Goal: Information Seeking & Learning: Learn about a topic

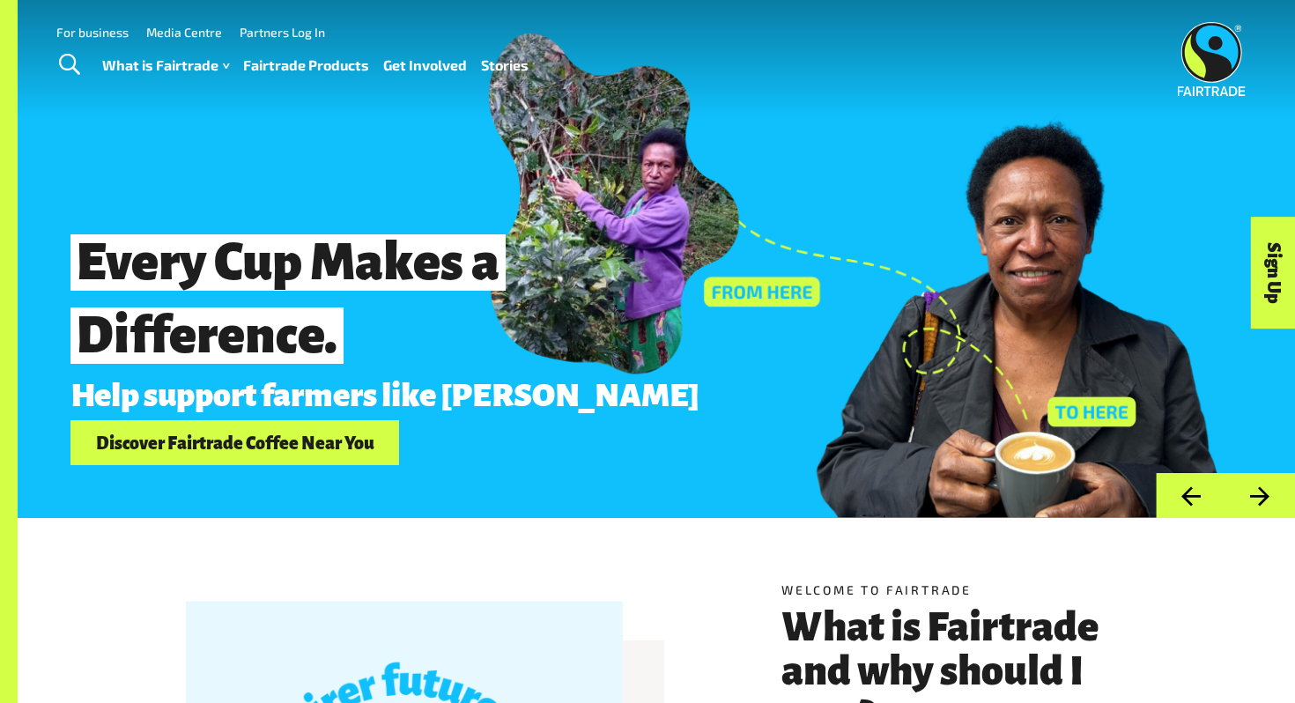
click at [307, 70] on link "Fairtrade Products" at bounding box center [306, 66] width 126 height 26
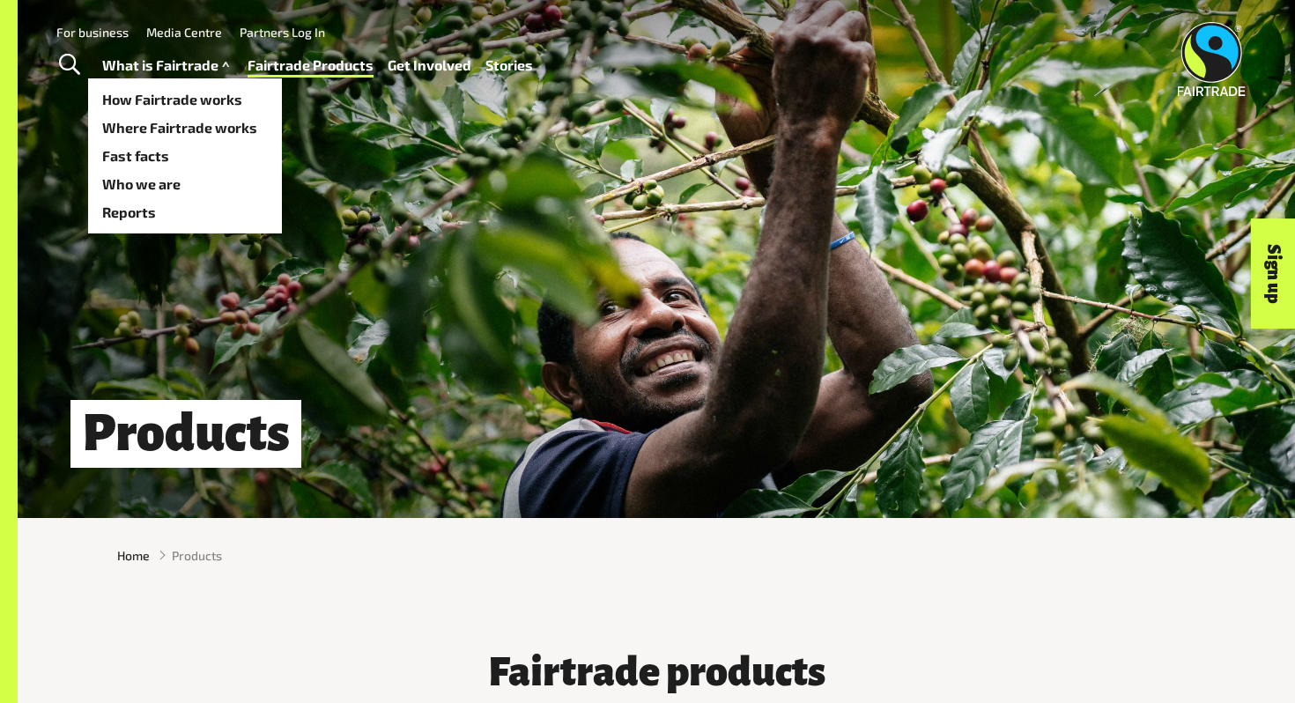
click at [213, 65] on link "What is Fairtrade" at bounding box center [167, 66] width 131 height 26
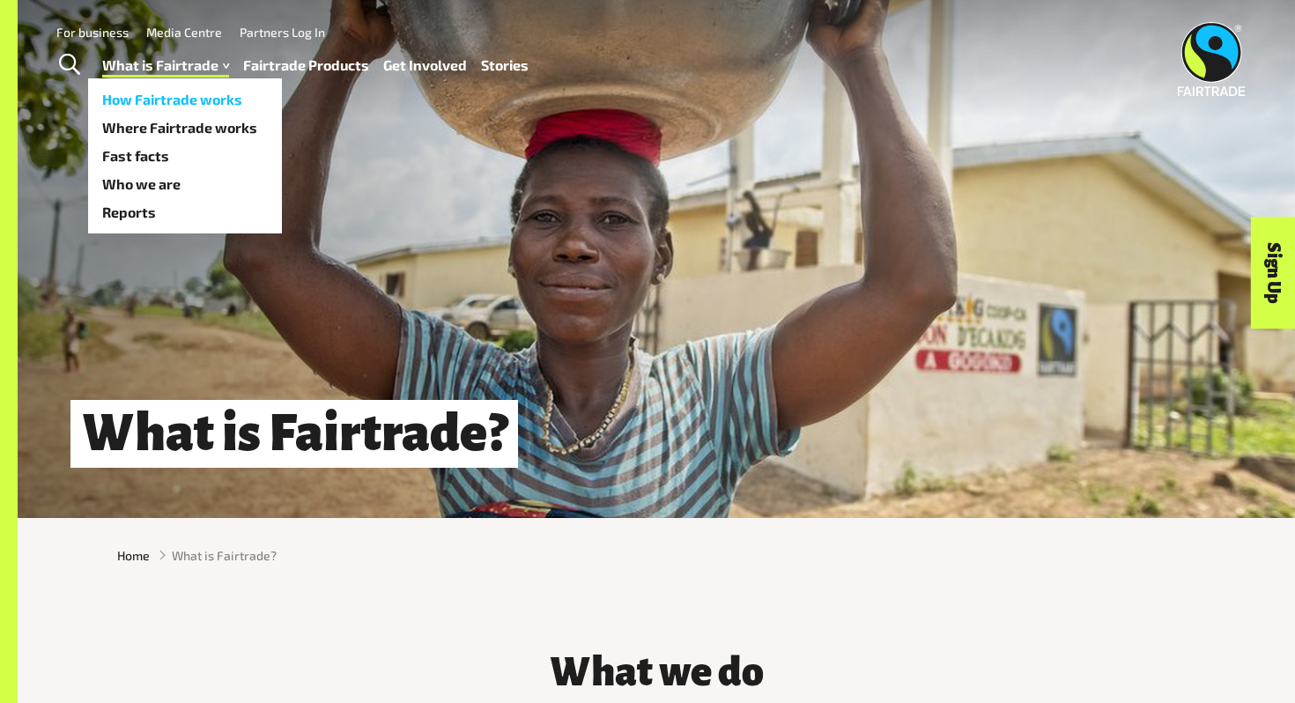
click at [203, 102] on link "How Fairtrade works" at bounding box center [185, 99] width 194 height 28
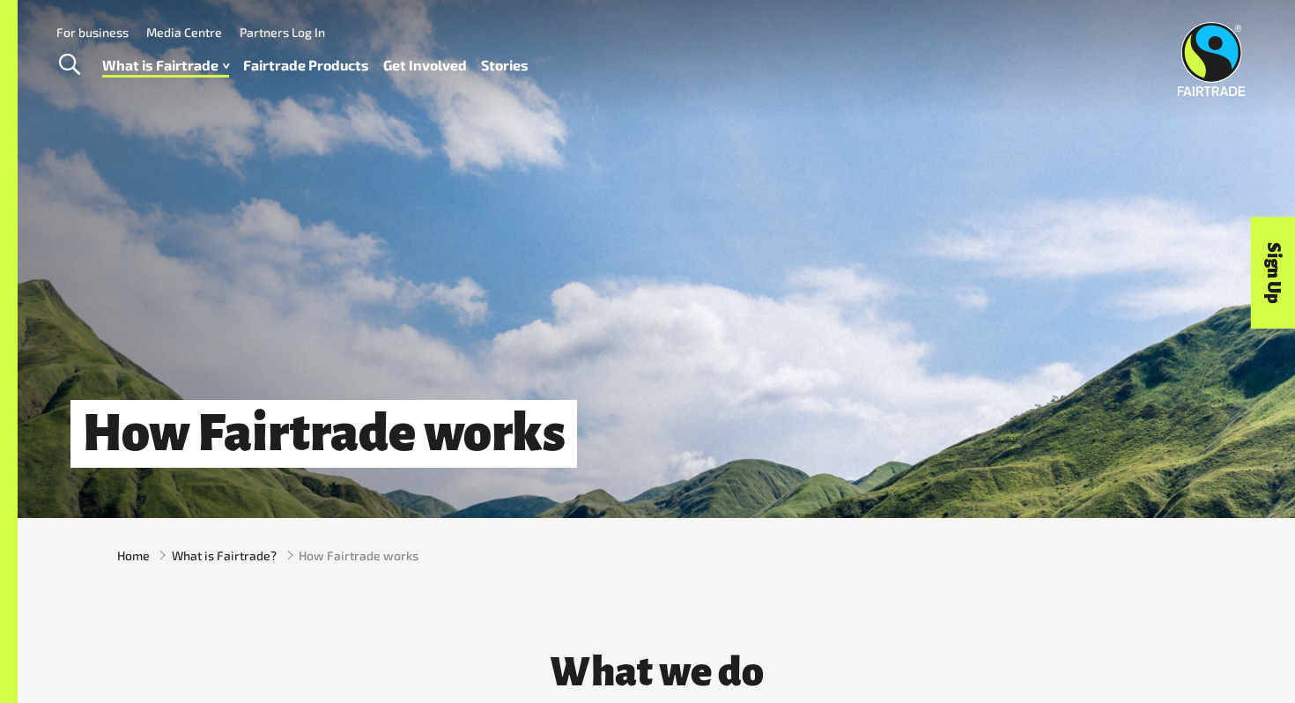
scroll to position [1023, 0]
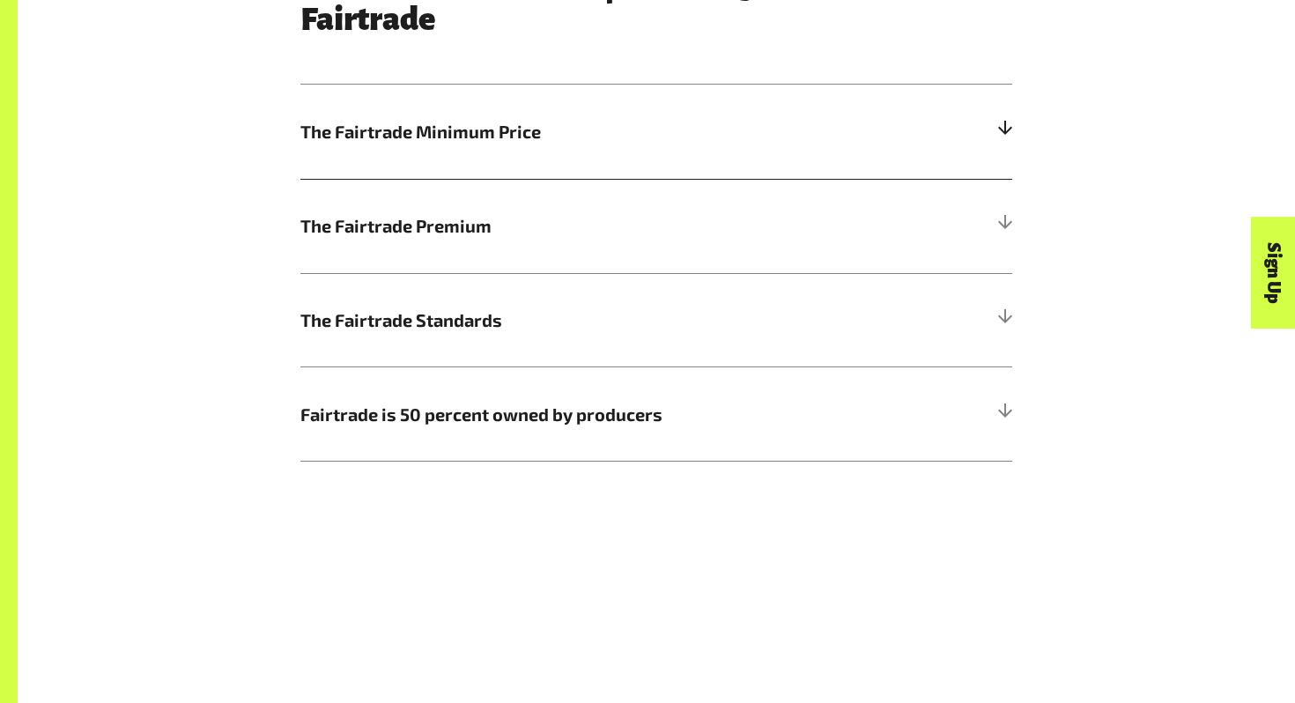
click at [631, 134] on span "The Fairtrade Minimum Price" at bounding box center [567, 131] width 534 height 26
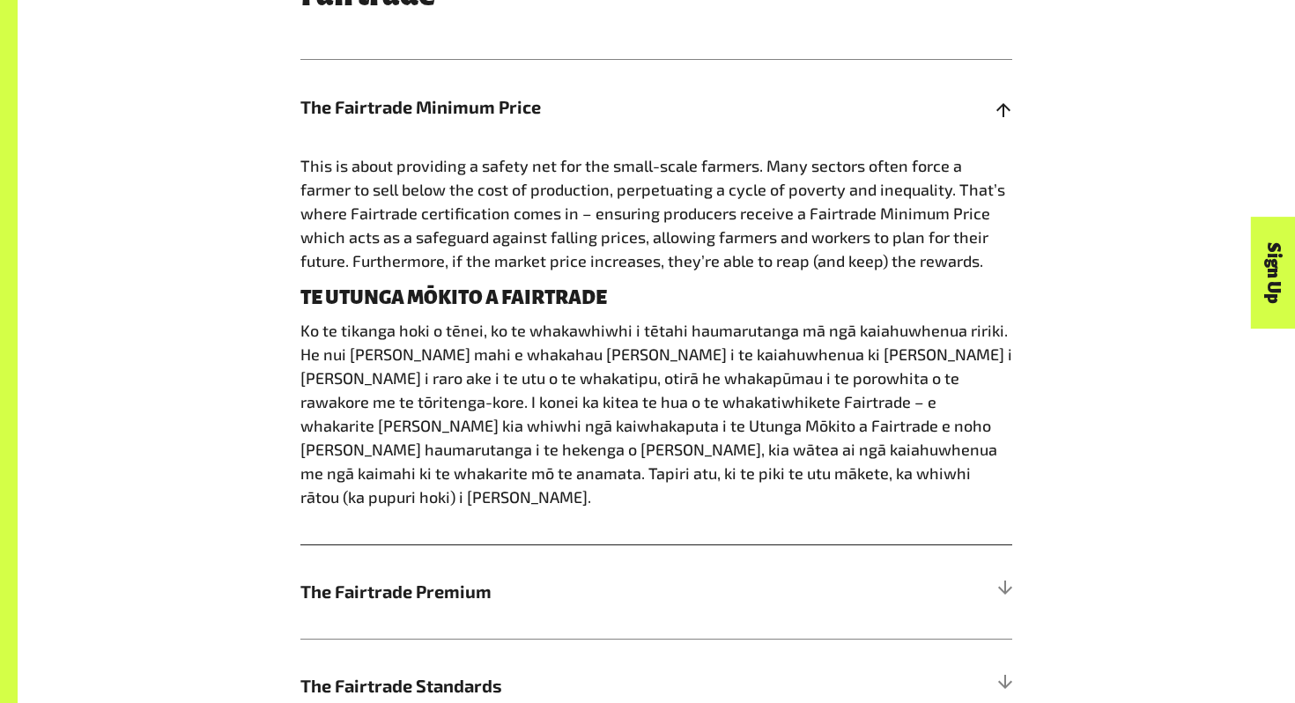
scroll to position [1049, 0]
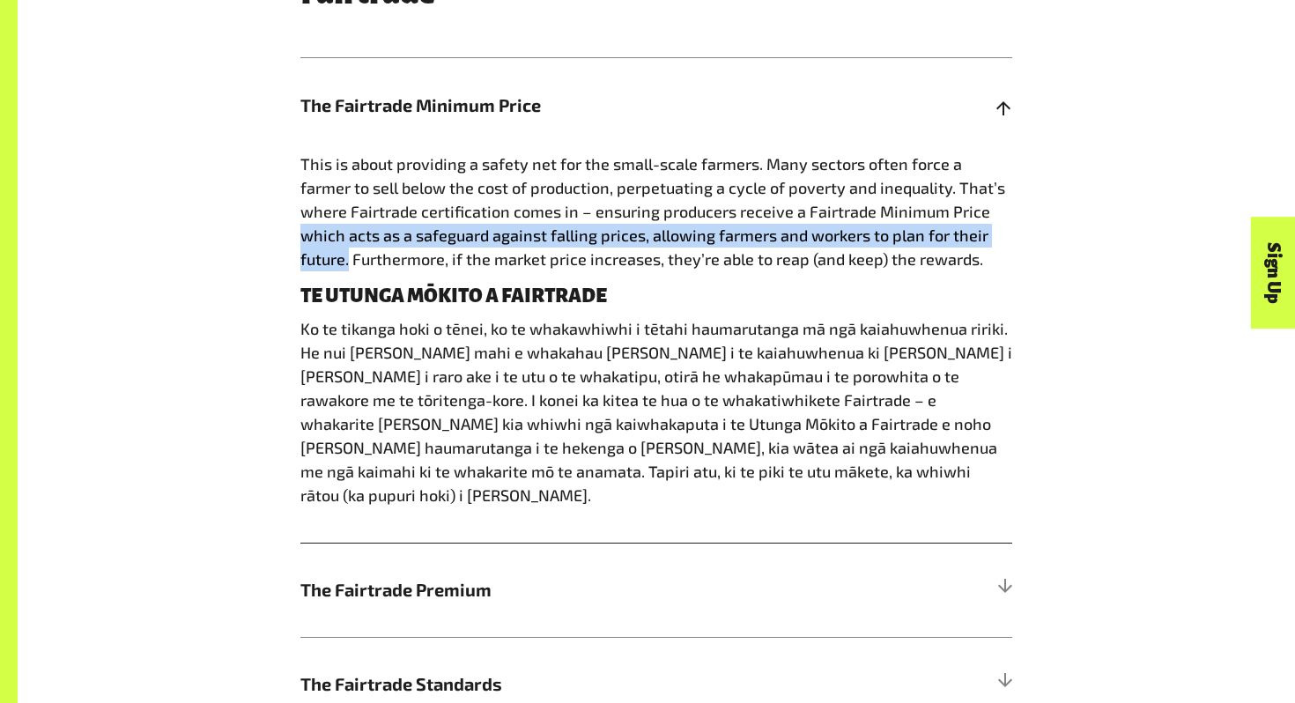
drag, startPoint x: 939, startPoint y: 213, endPoint x: 1002, endPoint y: 236, distance: 67.4
click at [1002, 236] on p "This is about providing a safety net for the small-scale farmers. Many sectors …" at bounding box center [656, 211] width 712 height 119
copy span "which acts as a safeguard against falling prices, allowing farmers and workers …"
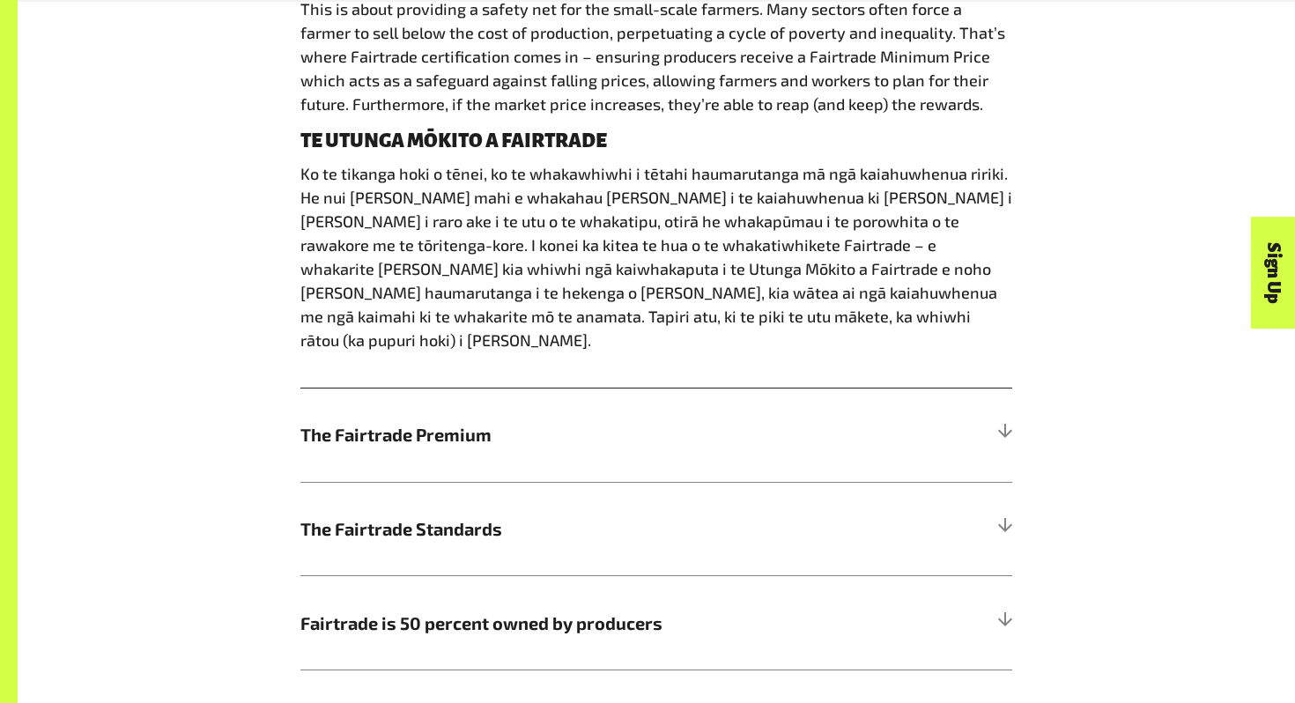
scroll to position [1250, 0]
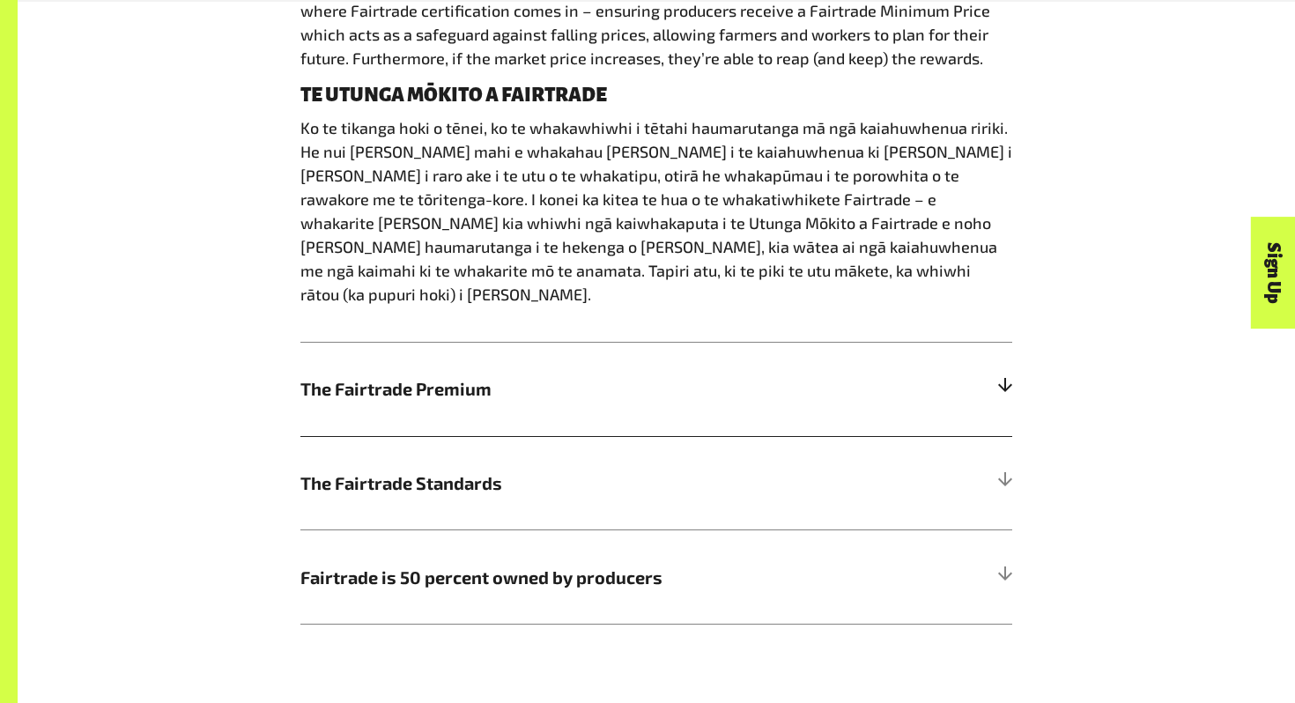
click at [627, 375] on span "The Fairtrade Premium" at bounding box center [567, 388] width 534 height 26
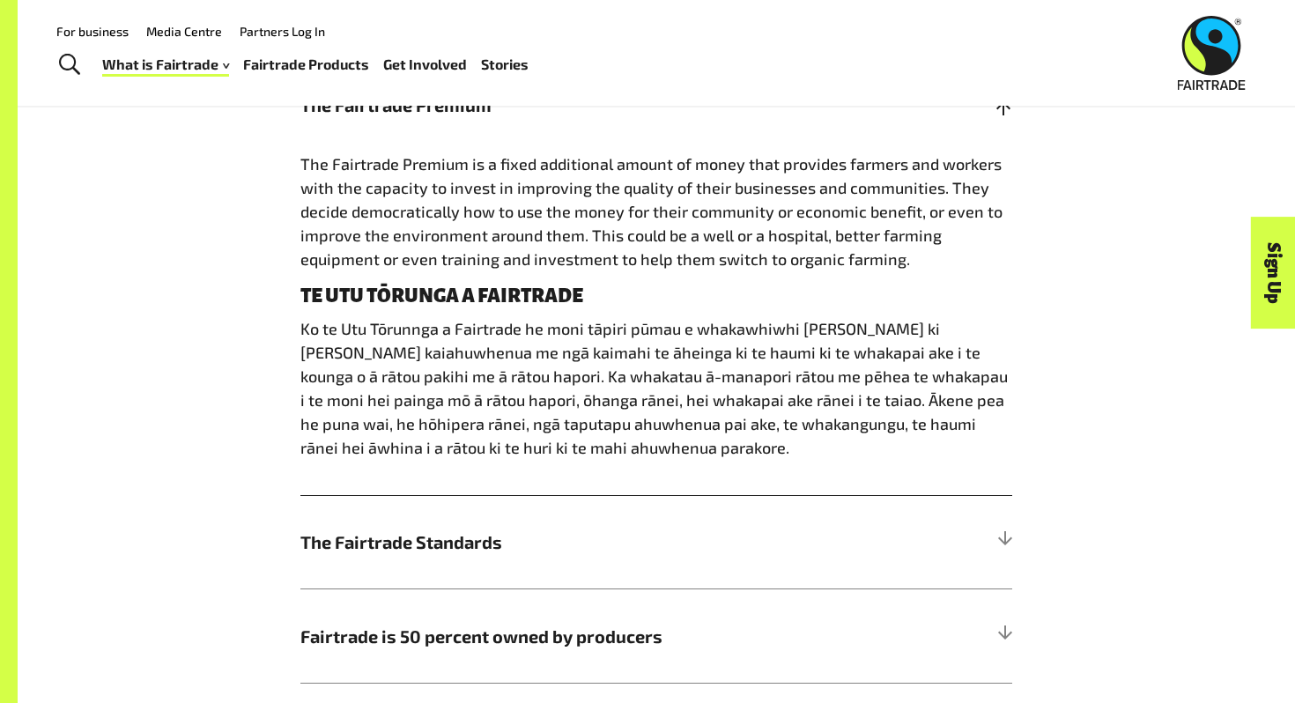
scroll to position [1142, 0]
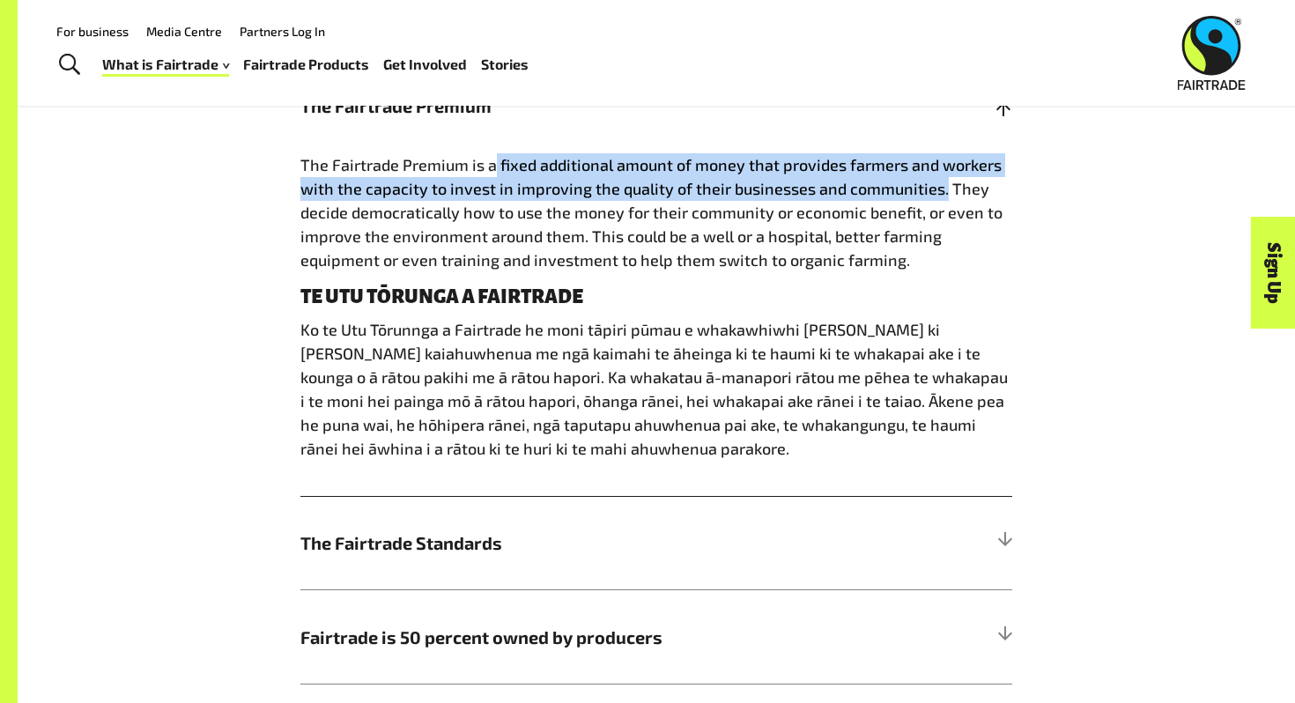
drag, startPoint x: 494, startPoint y: 166, endPoint x: 936, endPoint y: 189, distance: 442.7
click at [936, 189] on span "The Fairtrade Premium is a fixed additional amount of money that provides farme…" at bounding box center [651, 212] width 702 height 114
copy span "fixed additional amount of money that provides farmers and workers with the cap…"
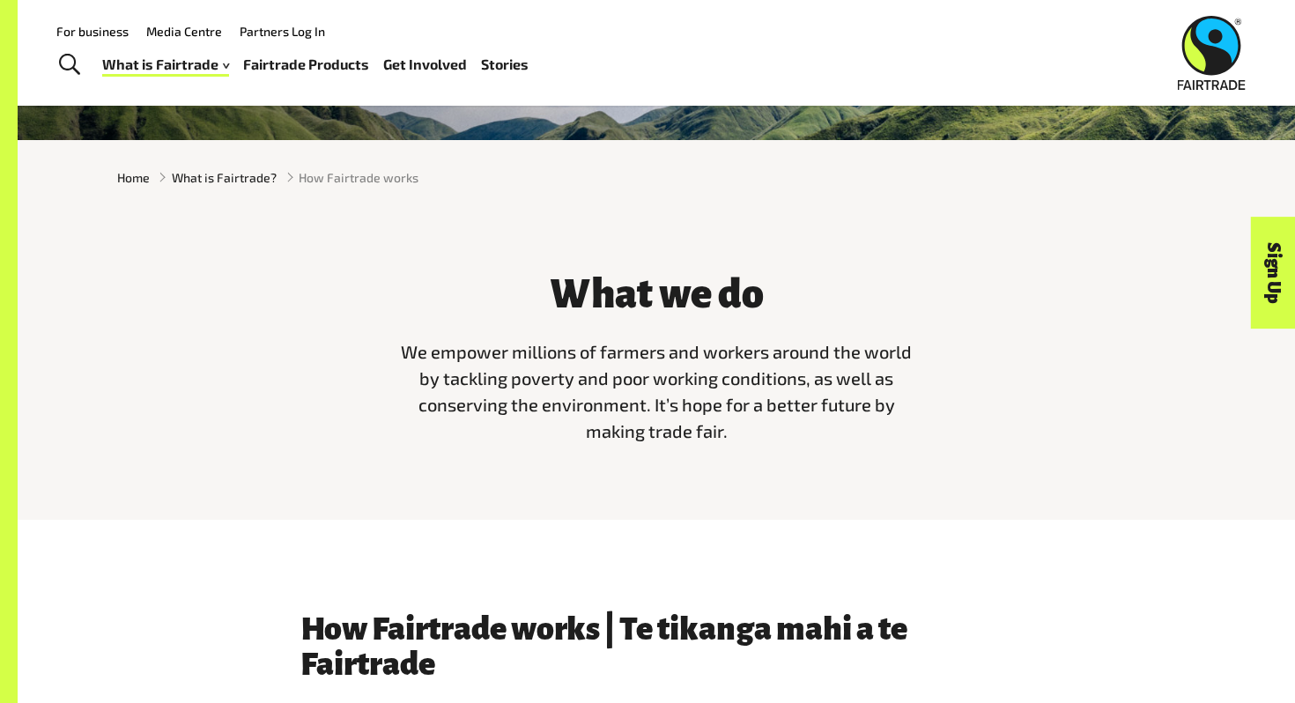
scroll to position [0, 0]
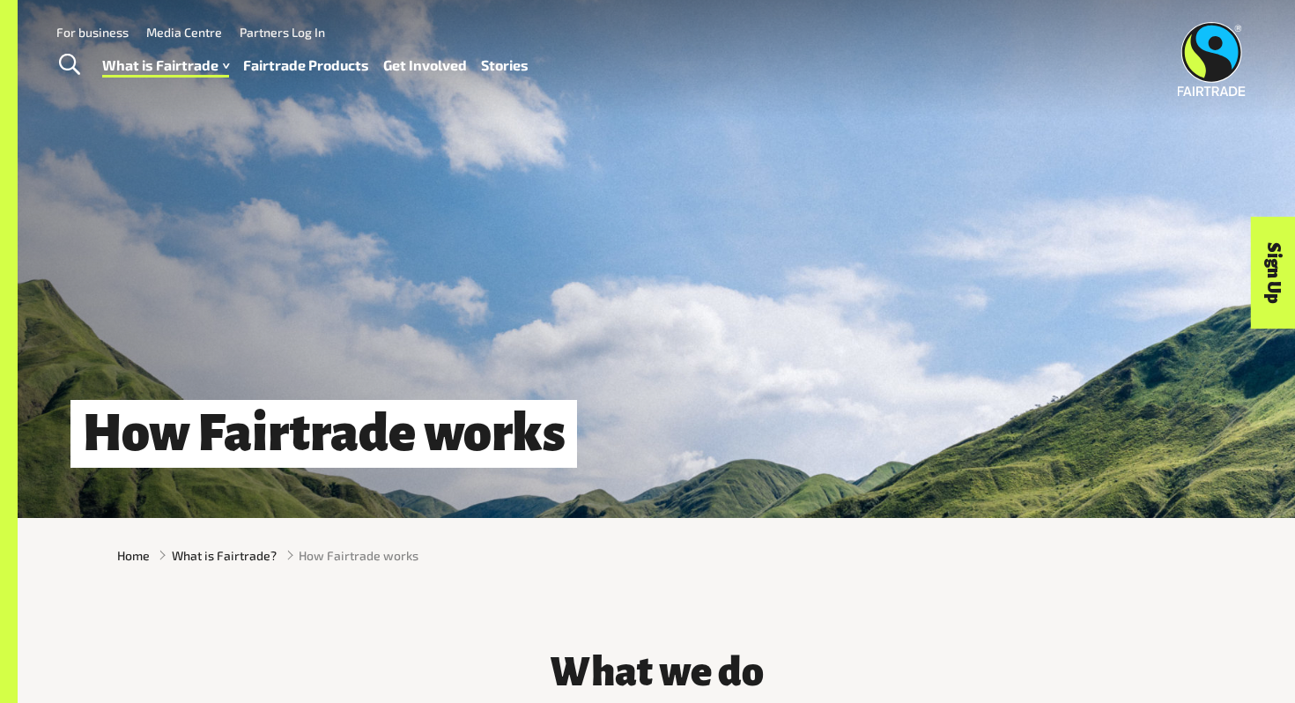
click at [323, 74] on link "Fairtrade Products" at bounding box center [306, 66] width 126 height 26
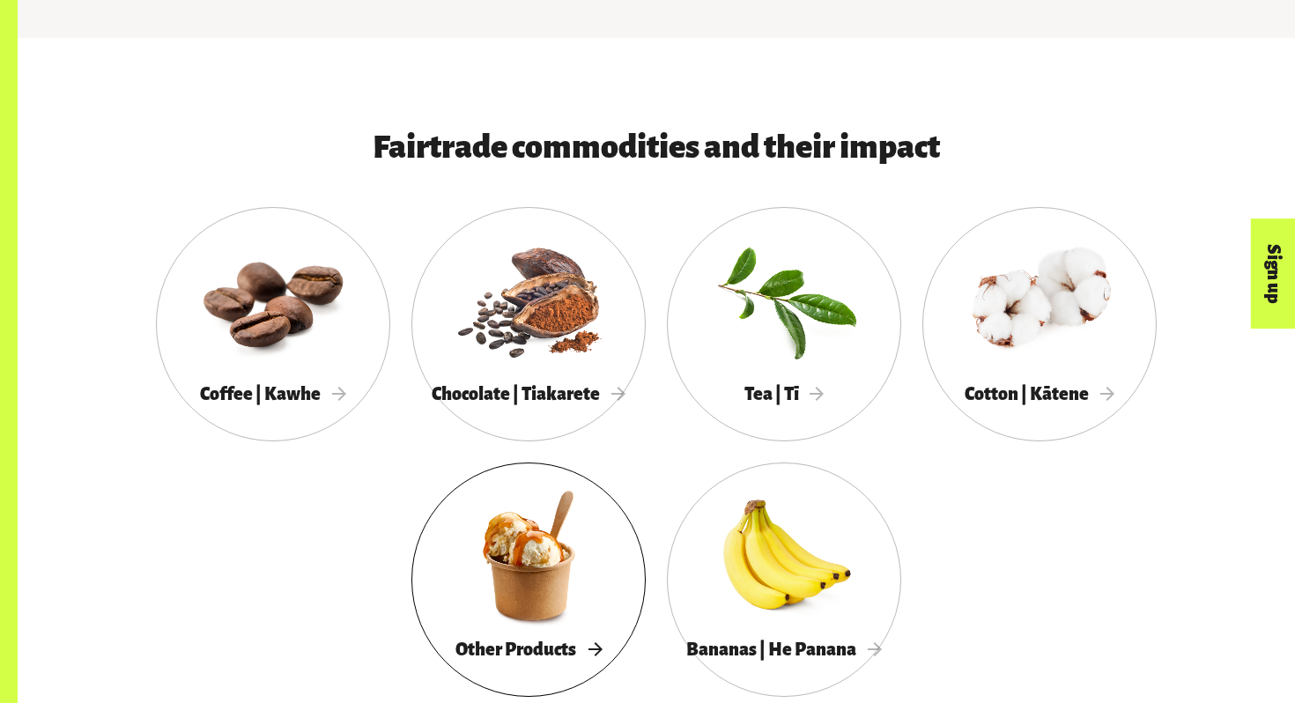
scroll to position [878, 0]
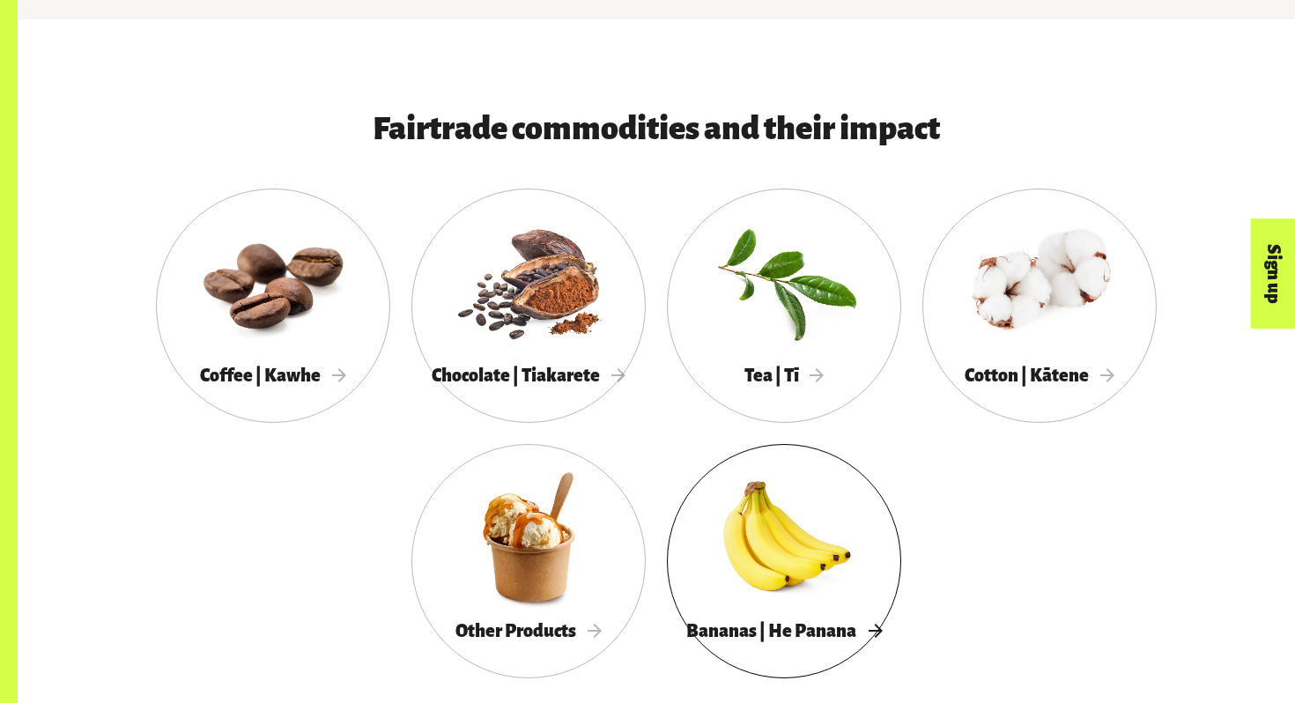
click at [799, 544] on div at bounding box center [784, 537] width 234 height 152
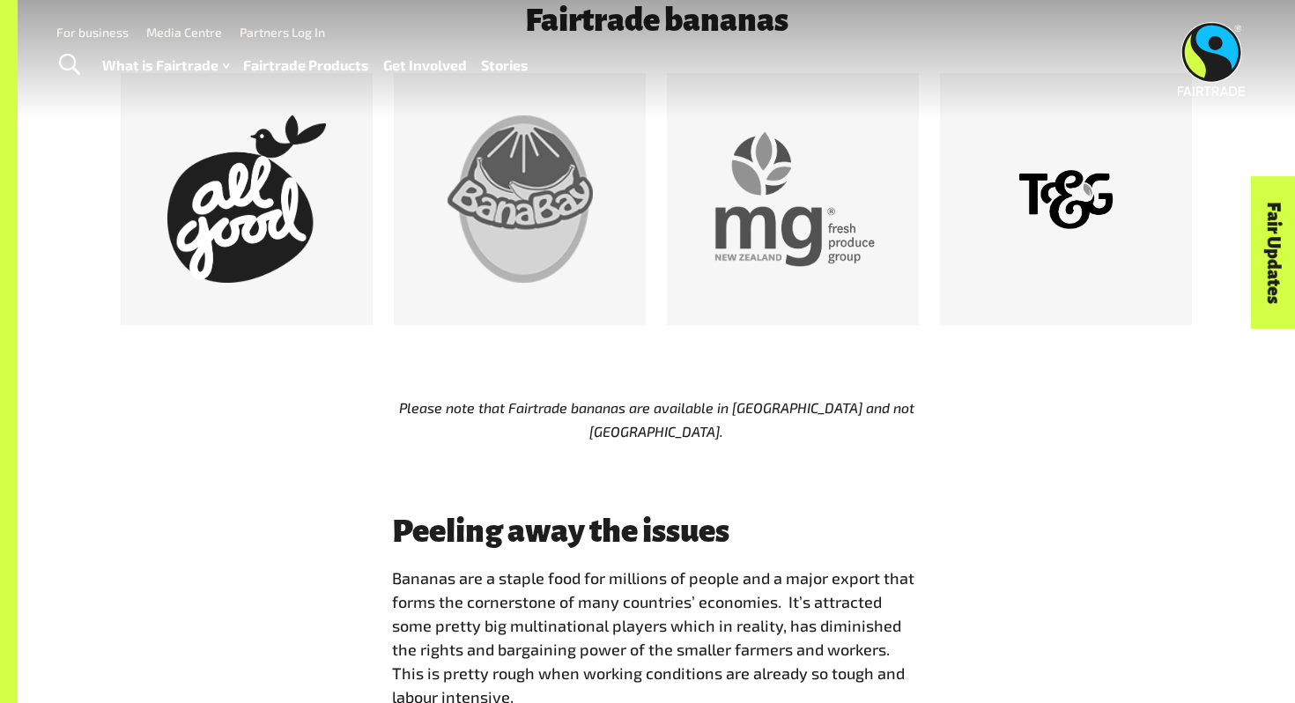
scroll to position [43, 0]
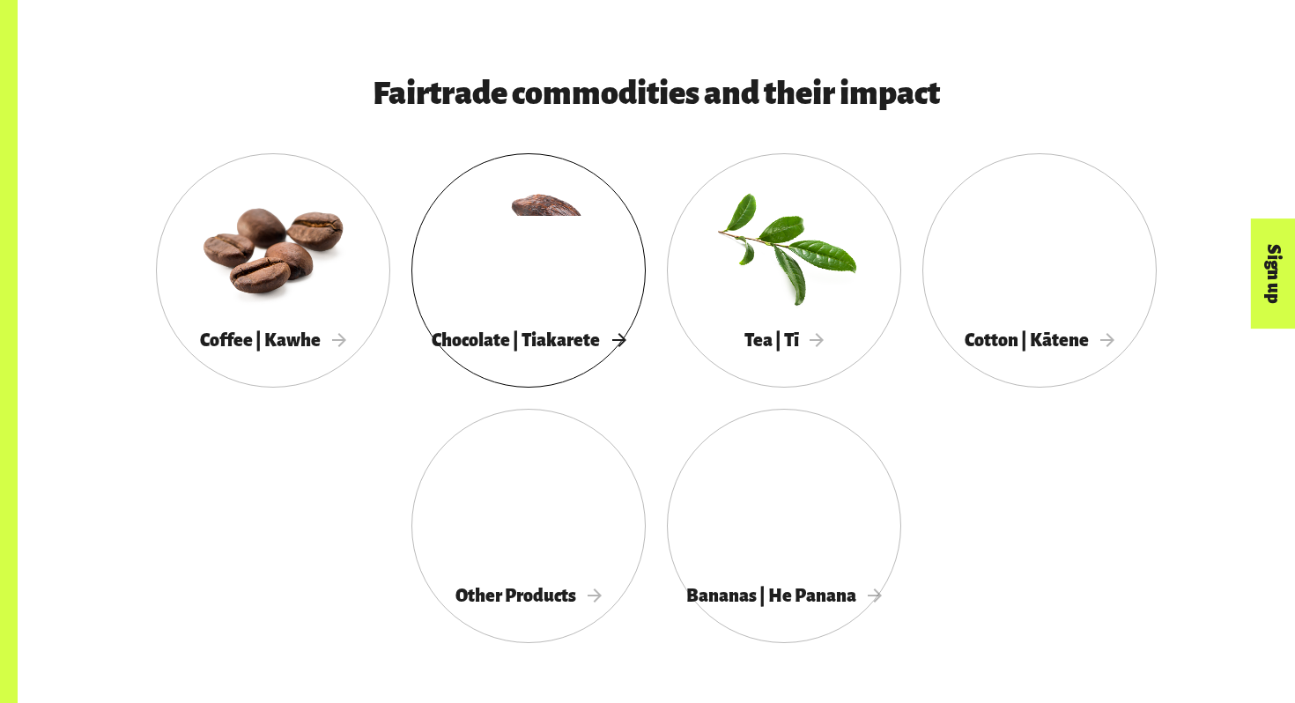
scroll to position [920, 0]
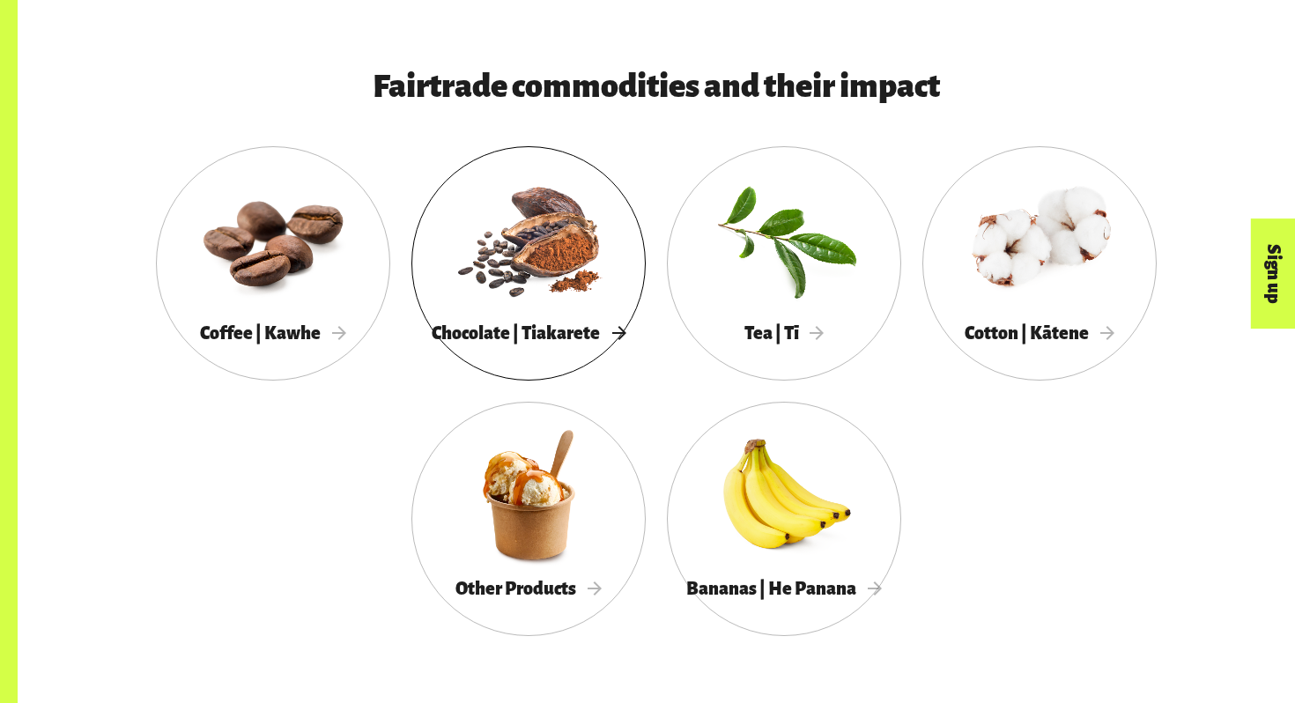
click at [508, 267] on div at bounding box center [528, 239] width 234 height 152
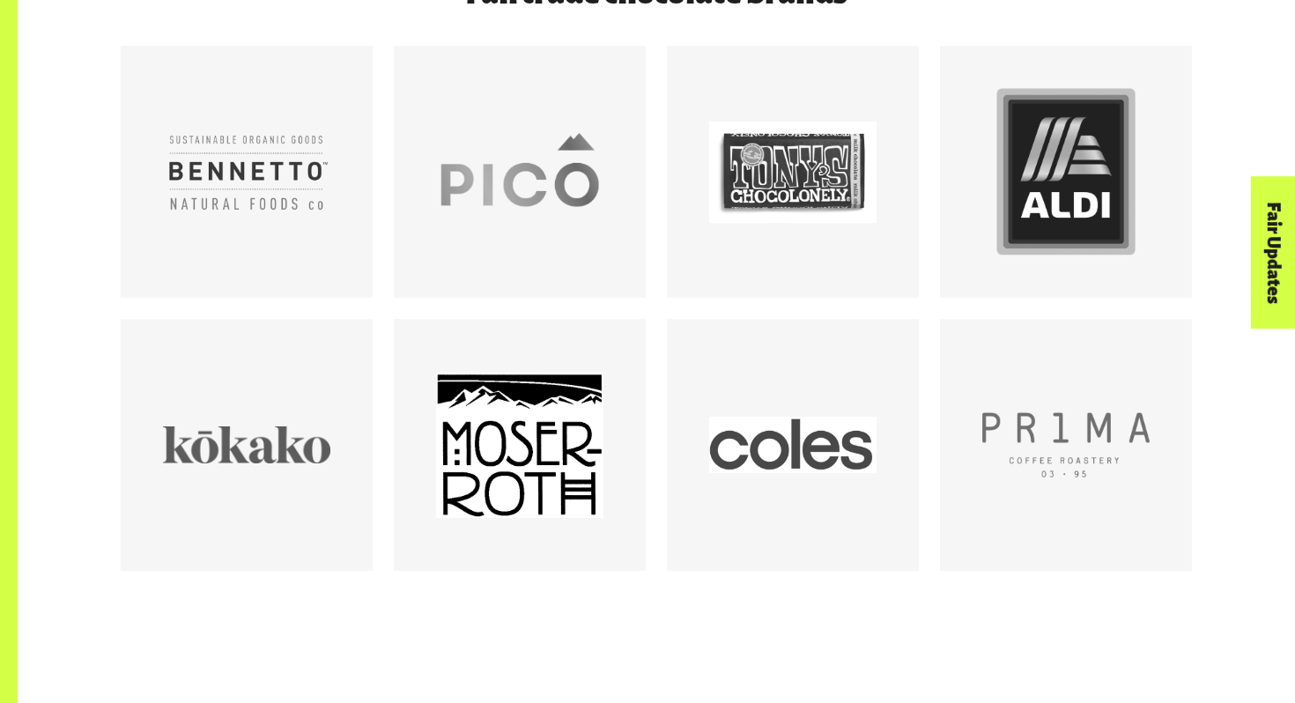
scroll to position [1073, 0]
